Goal: Find specific page/section: Find specific page/section

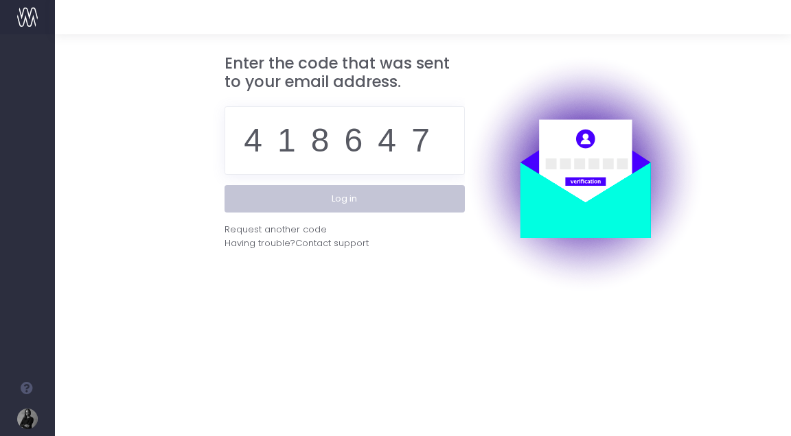
type input "418647"
click at [342, 191] on button "Log in" at bounding box center [344, 198] width 240 height 27
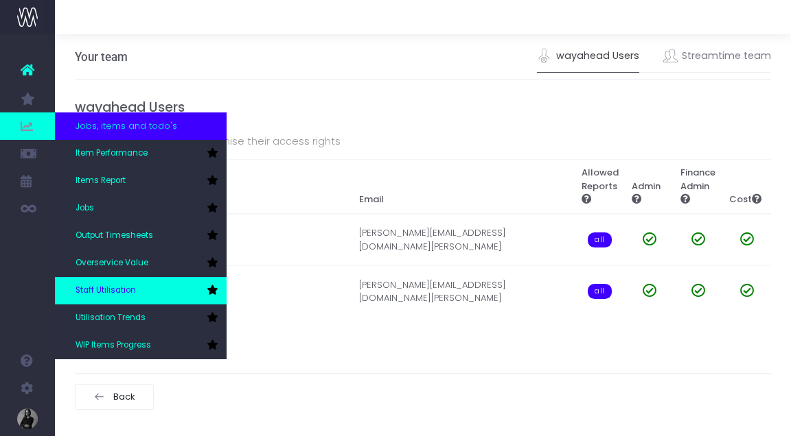
click at [113, 292] on span "Staff Utilisation" at bounding box center [105, 291] width 60 height 12
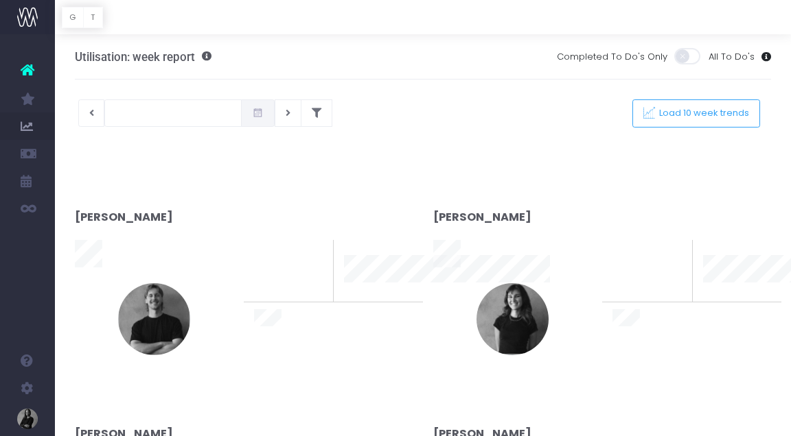
type input "14-10-2025"
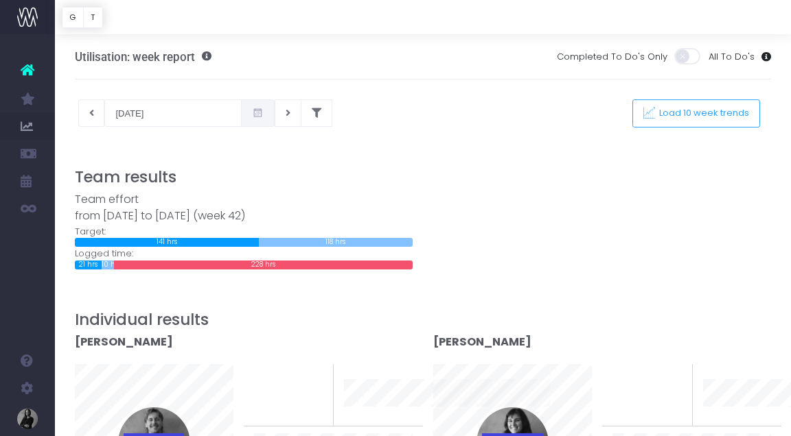
click at [252, 113] on icon at bounding box center [258, 113] width 12 height 0
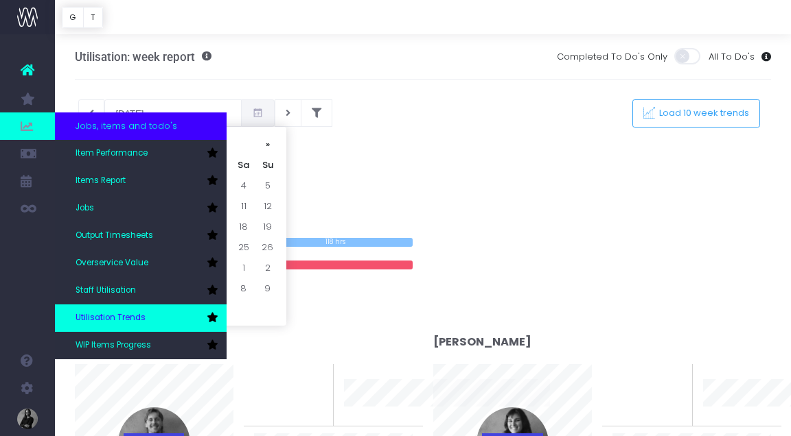
click at [114, 310] on link "Utilisation Trends" at bounding box center [141, 318] width 172 height 27
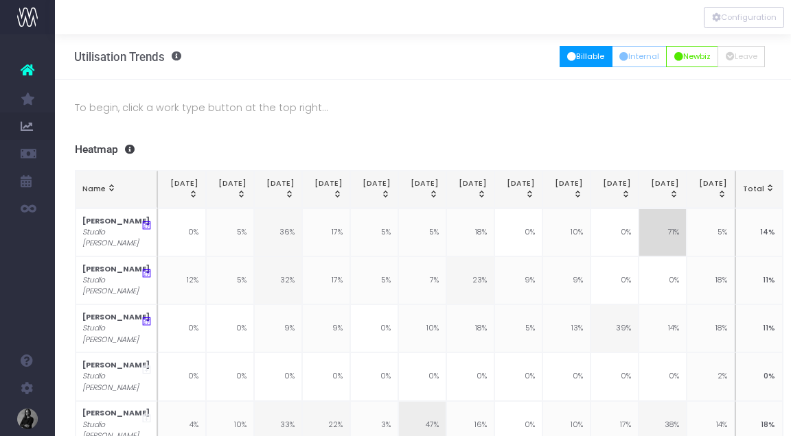
click at [582, 58] on button "Billable" at bounding box center [585, 56] width 53 height 21
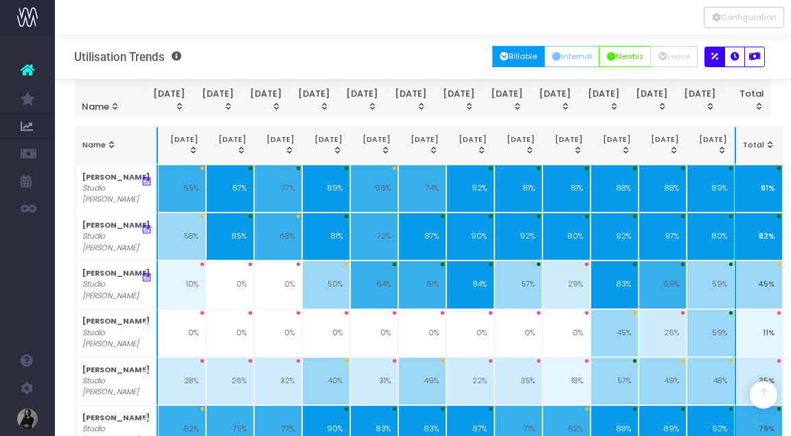
scroll to position [217, 0]
